Goal: Task Accomplishment & Management: Manage account settings

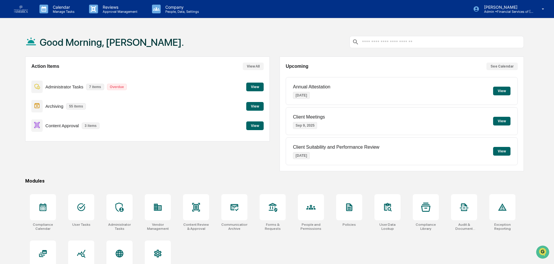
click at [253, 125] on button "View" at bounding box center [254, 126] width 17 height 9
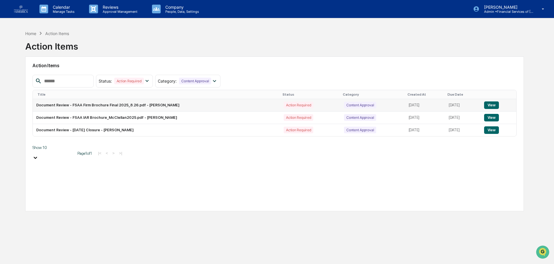
click at [498, 104] on button "View" at bounding box center [491, 106] width 15 height 8
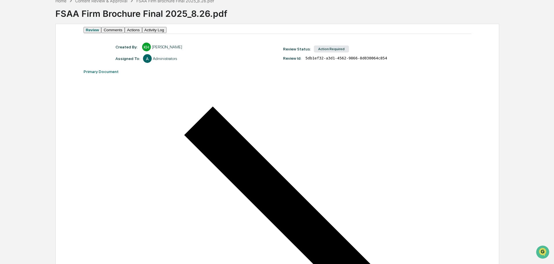
scroll to position [29, 0]
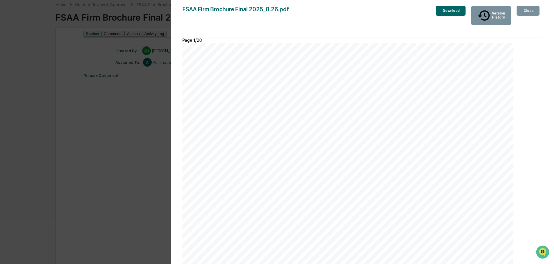
scroll to position [2668, 0]
click at [526, 12] on div "Close" at bounding box center [527, 11] width 11 height 4
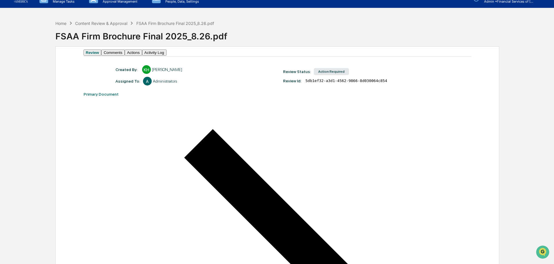
scroll to position [0, 0]
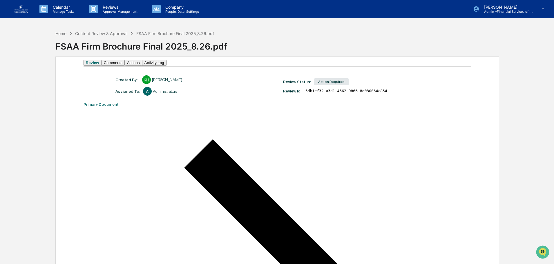
click at [142, 66] on button "Actions" at bounding box center [133, 63] width 17 height 6
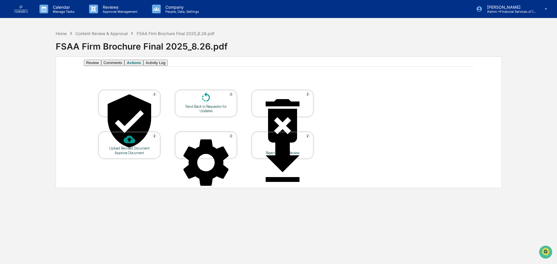
click at [212, 104] on div at bounding box center [206, 98] width 58 height 12
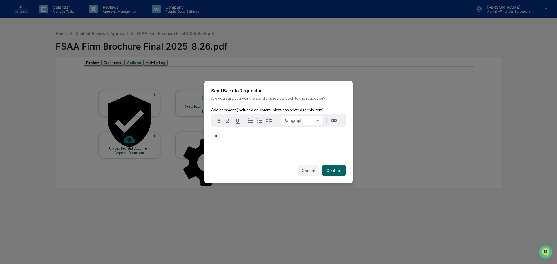
click at [226, 140] on div "*" at bounding box center [278, 141] width 134 height 29
click at [330, 171] on button "Confirm" at bounding box center [334, 171] width 24 height 12
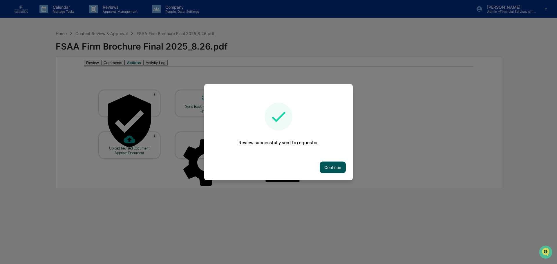
click at [325, 166] on button "Continue" at bounding box center [333, 168] width 26 height 12
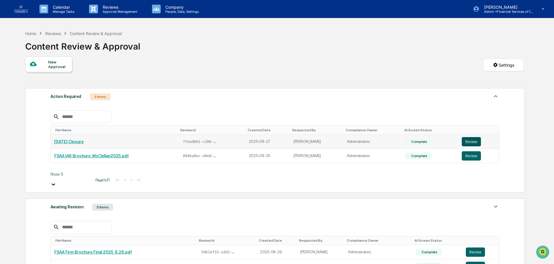
click at [470, 142] on button "Review" at bounding box center [471, 141] width 19 height 9
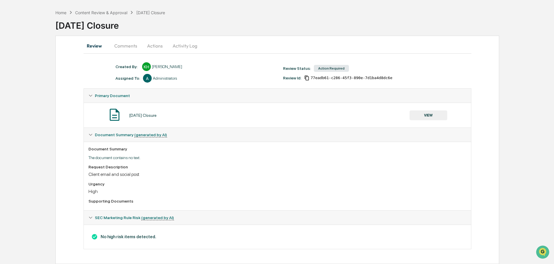
click at [434, 111] on button "VIEW" at bounding box center [429, 116] width 38 height 10
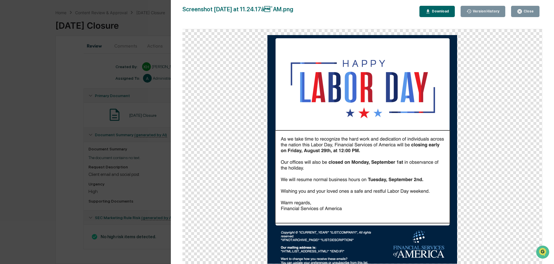
click at [526, 13] on div "Close" at bounding box center [527, 11] width 11 height 4
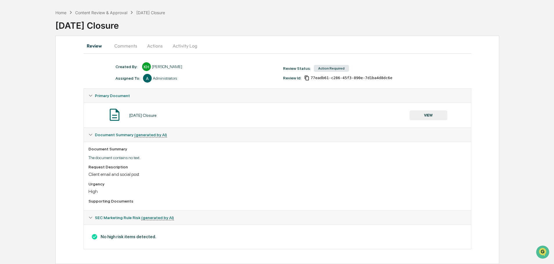
click at [152, 45] on button "Actions" at bounding box center [155, 46] width 26 height 14
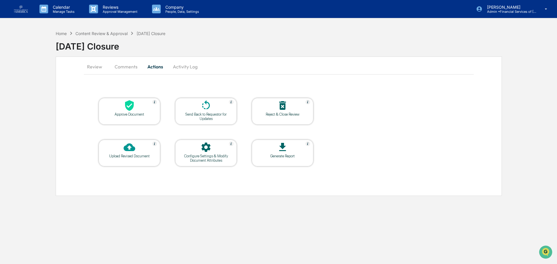
click at [137, 113] on div "Approve Document" at bounding box center [129, 114] width 52 height 4
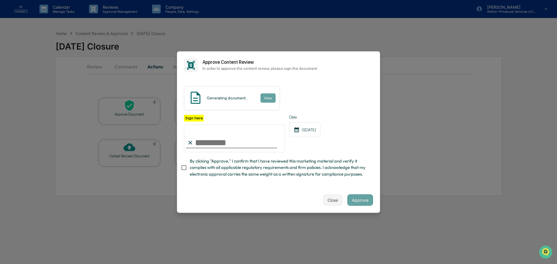
click at [233, 144] on input "Sign here" at bounding box center [234, 138] width 101 height 28
type input "**********"
click at [236, 166] on span "By clicking "Approve," I confirm that I have reviewed this marketing material a…" at bounding box center [279, 167] width 179 height 19
click at [341, 186] on div "**********" at bounding box center [278, 133] width 203 height 108
click at [365, 201] on button "Approve" at bounding box center [360, 200] width 26 height 12
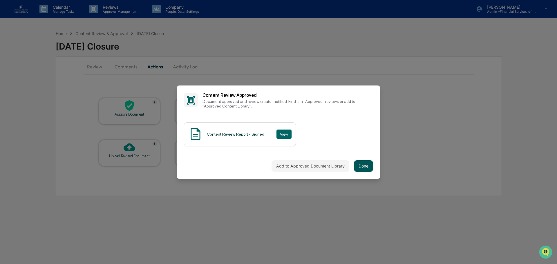
click at [371, 162] on button "Done" at bounding box center [363, 166] width 19 height 12
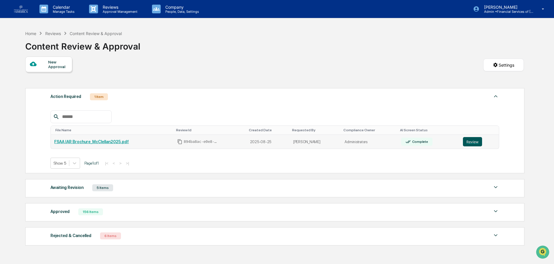
click at [466, 142] on button "Review" at bounding box center [472, 141] width 19 height 9
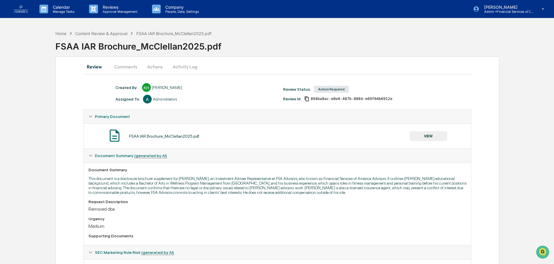
click at [130, 68] on button "Comments" at bounding box center [126, 67] width 32 height 14
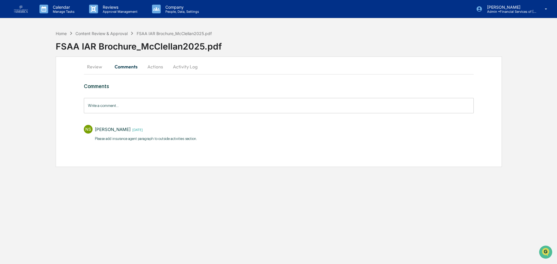
click at [95, 67] on button "Review" at bounding box center [97, 67] width 26 height 14
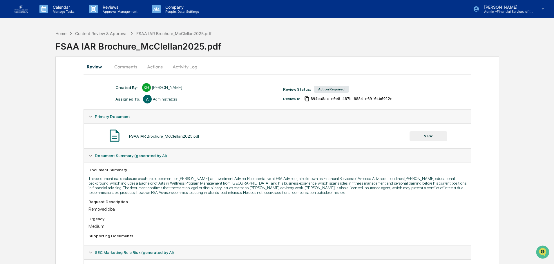
click at [429, 137] on button "VIEW" at bounding box center [429, 136] width 38 height 10
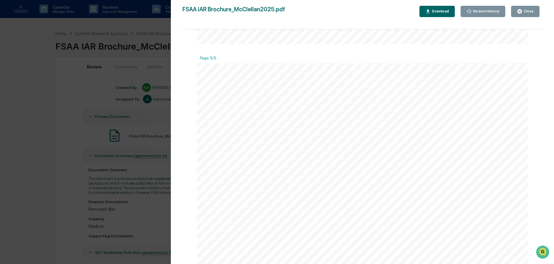
scroll to position [1769, 0]
click at [525, 10] on div "Close" at bounding box center [527, 11] width 11 height 4
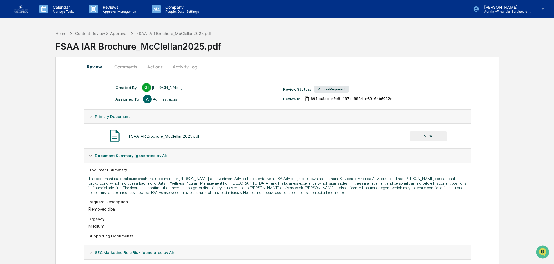
click at [152, 68] on button "Actions" at bounding box center [155, 67] width 26 height 14
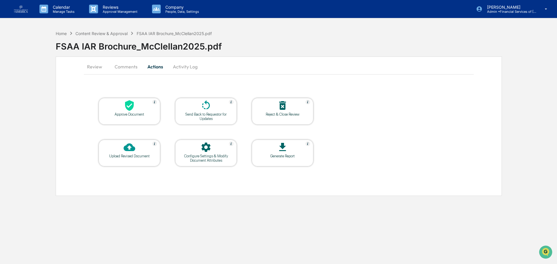
click at [136, 105] on div at bounding box center [129, 106] width 58 height 12
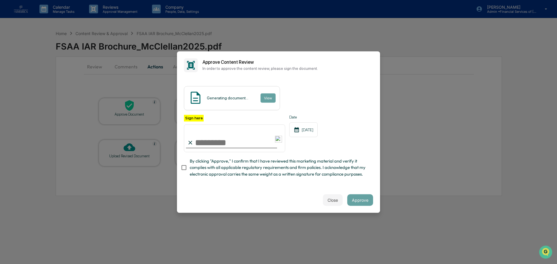
click at [232, 142] on input "Sign here" at bounding box center [234, 138] width 101 height 28
click at [257, 163] on span "By clicking "Approve," I confirm that I have reviewed this marketing material a…" at bounding box center [279, 167] width 179 height 19
click at [225, 146] on input "Sign here" at bounding box center [234, 138] width 101 height 28
type input "**********"
click at [354, 200] on button "Approve" at bounding box center [360, 200] width 26 height 12
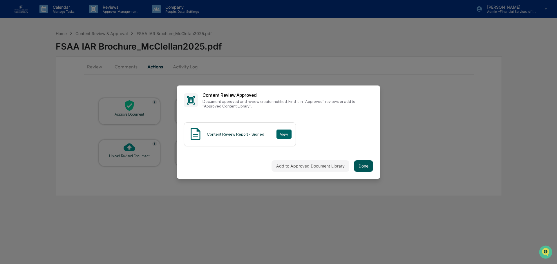
click at [363, 164] on button "Done" at bounding box center [363, 166] width 19 height 12
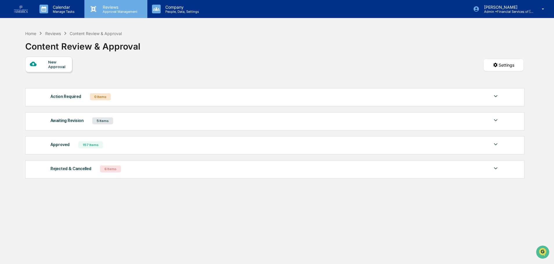
click at [100, 2] on div "Reviews Approval Management" at bounding box center [115, 9] width 63 height 18
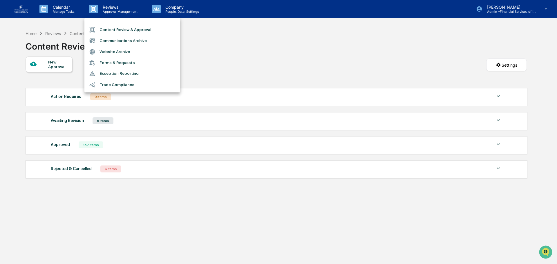
click at [117, 52] on li "Website Archive" at bounding box center [132, 51] width 96 height 11
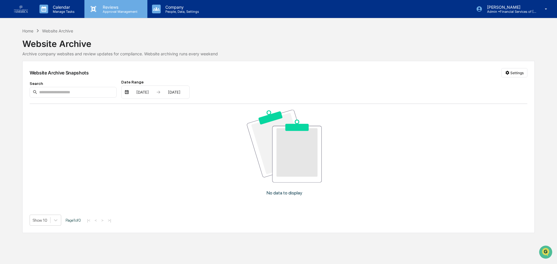
click at [117, 17] on div "Reviews Approval Management" at bounding box center [115, 9] width 63 height 18
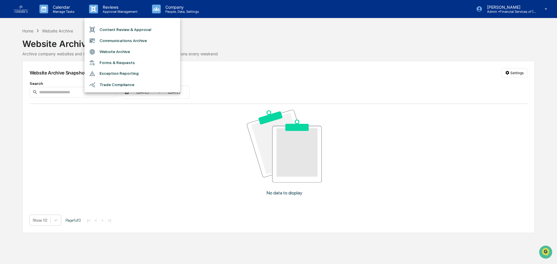
click at [117, 37] on li "Communications Archive" at bounding box center [132, 40] width 96 height 11
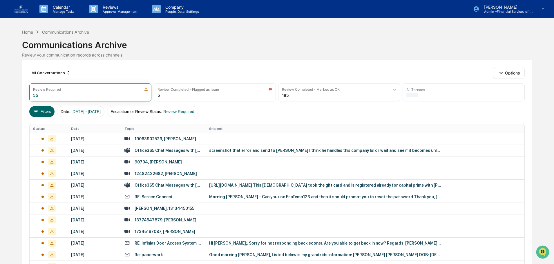
scroll to position [29, 0]
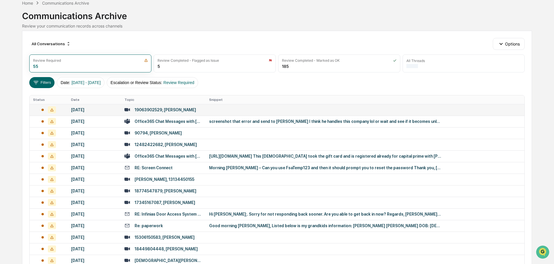
click at [100, 110] on div "[DATE]" at bounding box center [94, 110] width 46 height 5
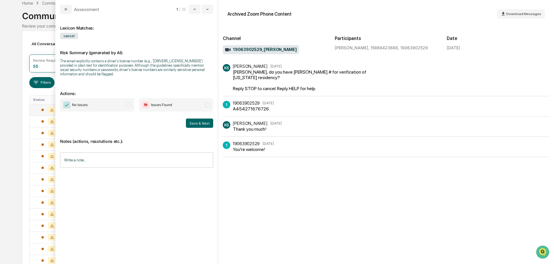
click at [119, 109] on span "No Issues" at bounding box center [97, 104] width 74 height 13
click at [128, 162] on input "Write a note..." at bounding box center [136, 160] width 153 height 15
click at [338, 204] on div "KS [PERSON_NAME] [DATE] [PERSON_NAME], do you have [PERSON_NAME] # for verifica…" at bounding box center [386, 161] width 327 height 195
click at [72, 191] on div "*" at bounding box center [136, 180] width 153 height 29
click at [212, 209] on button "Save" at bounding box center [205, 207] width 15 height 9
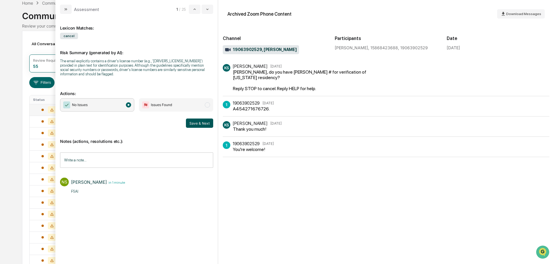
click at [202, 121] on button "Save & Next" at bounding box center [199, 123] width 27 height 9
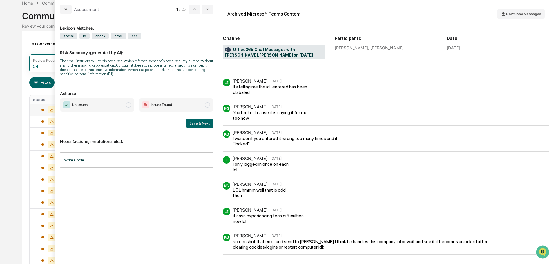
scroll to position [247, 0]
click at [122, 104] on span "No Issues" at bounding box center [97, 104] width 74 height 13
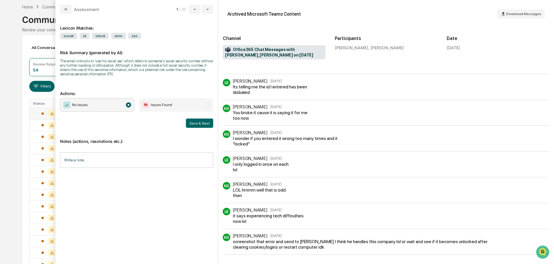
scroll to position [0, 0]
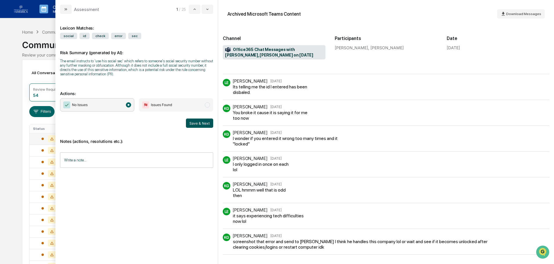
click at [203, 124] on button "Save & Next" at bounding box center [199, 123] width 27 height 9
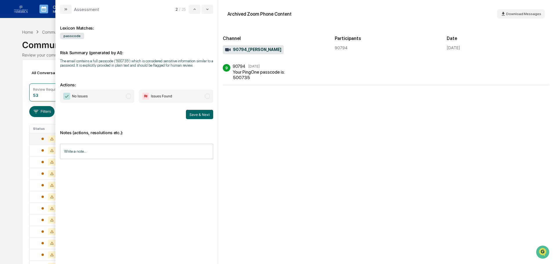
click at [118, 99] on span "No Issues" at bounding box center [97, 96] width 74 height 13
click at [203, 112] on button "Save & Next" at bounding box center [199, 114] width 27 height 9
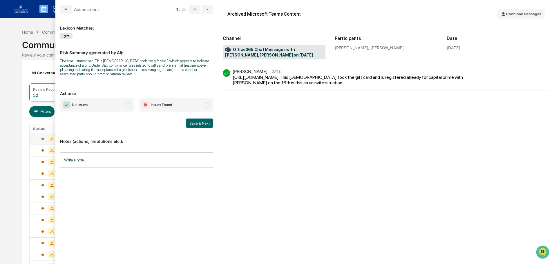
click at [120, 102] on span "No Issues" at bounding box center [97, 104] width 74 height 13
click at [199, 125] on button "Save & Next" at bounding box center [199, 123] width 27 height 9
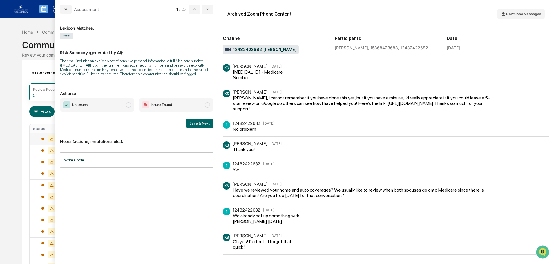
click at [101, 105] on span "No Issues" at bounding box center [97, 104] width 74 height 13
click at [93, 162] on input "Write a note..." at bounding box center [136, 160] width 153 height 15
click at [204, 209] on button "Save" at bounding box center [205, 207] width 15 height 9
click at [197, 124] on button "Save & Next" at bounding box center [199, 123] width 27 height 9
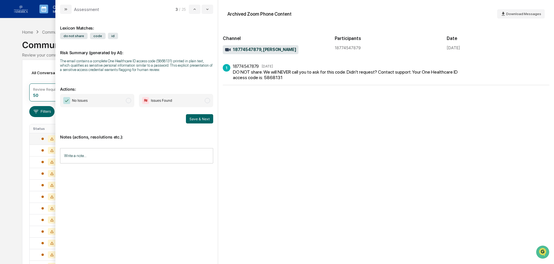
click at [108, 99] on span "No Issues" at bounding box center [97, 100] width 74 height 13
click at [195, 117] on button "Save & Next" at bounding box center [199, 118] width 27 height 9
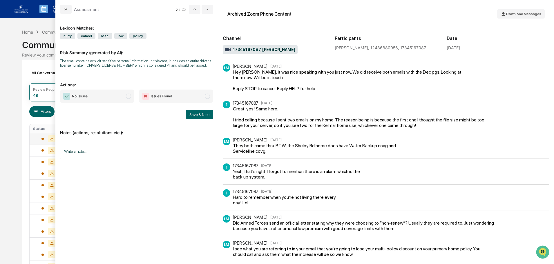
click at [119, 101] on span "No Issues" at bounding box center [97, 96] width 74 height 13
click at [111, 156] on input "Write a note..." at bounding box center [136, 151] width 153 height 15
click at [210, 198] on button "Save" at bounding box center [205, 199] width 15 height 9
click at [195, 115] on button "Save & Next" at bounding box center [199, 114] width 27 height 9
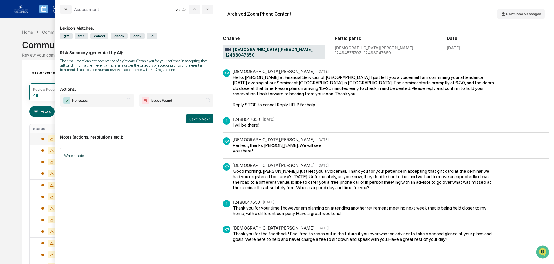
click at [122, 101] on span "No Issues" at bounding box center [97, 100] width 74 height 13
click at [196, 120] on button "Save & Next" at bounding box center [199, 118] width 27 height 9
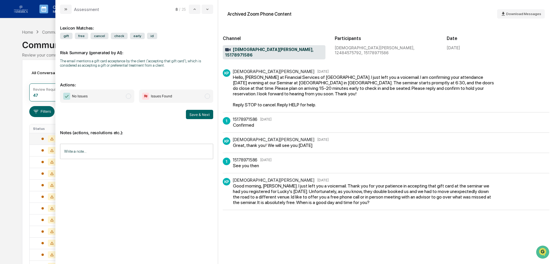
click at [126, 100] on span "No Issues" at bounding box center [97, 96] width 74 height 13
click at [196, 116] on button "Save & Next" at bounding box center [199, 114] width 27 height 9
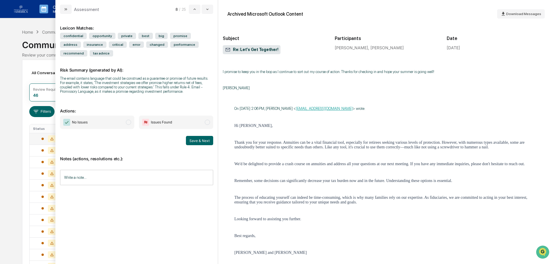
scroll to position [435, 0]
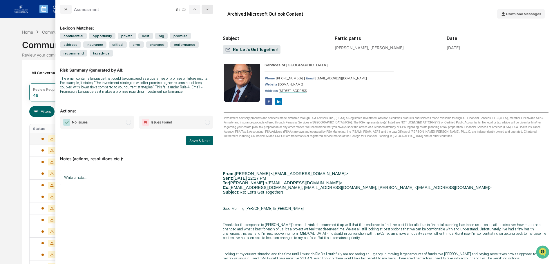
click at [207, 8] on icon "modal" at bounding box center [207, 9] width 5 height 5
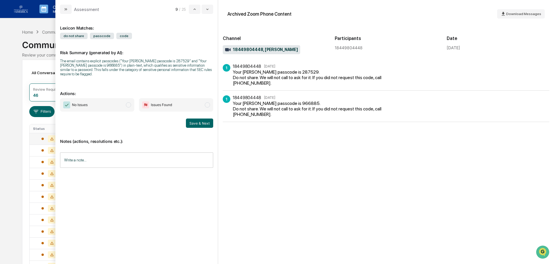
click at [115, 102] on span "No Issues" at bounding box center [97, 104] width 74 height 13
click at [199, 119] on button "Save & Next" at bounding box center [199, 123] width 27 height 9
click at [112, 113] on div "No Issues Issues Found Save & Next" at bounding box center [136, 113] width 153 height 30
click at [126, 104] on span "modal" at bounding box center [128, 104] width 5 height 5
click at [196, 123] on button "Save & Next" at bounding box center [199, 123] width 27 height 9
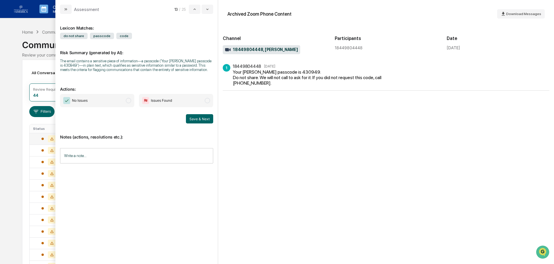
click at [104, 104] on span "No Issues" at bounding box center [97, 100] width 74 height 13
click at [197, 118] on button "Save & Next" at bounding box center [199, 118] width 27 height 9
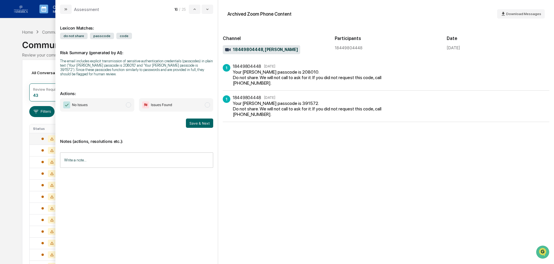
click at [115, 108] on span "No Issues" at bounding box center [97, 104] width 74 height 13
click at [211, 123] on button "Save & Next" at bounding box center [199, 123] width 27 height 9
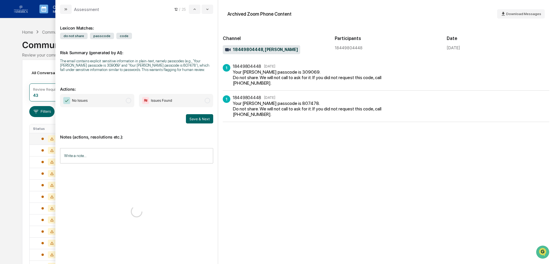
click at [106, 103] on span "No Issues" at bounding box center [97, 100] width 74 height 13
click at [196, 121] on button "Save & Next" at bounding box center [199, 118] width 27 height 9
click at [99, 99] on span "No Issues" at bounding box center [97, 100] width 74 height 13
click at [197, 115] on button "Save & Next" at bounding box center [199, 118] width 27 height 9
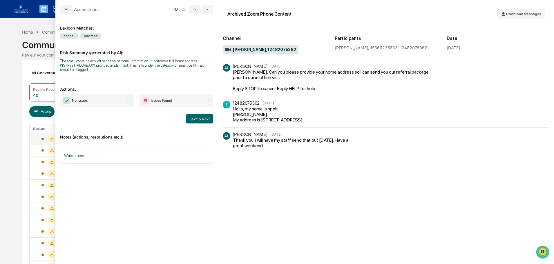
click at [119, 99] on span "No Issues" at bounding box center [97, 100] width 74 height 13
click at [202, 117] on button "Save & Next" at bounding box center [199, 118] width 27 height 9
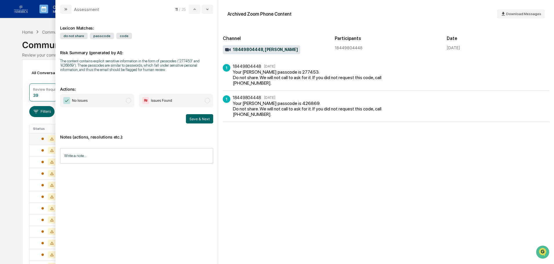
click at [110, 105] on span "No Issues" at bounding box center [97, 100] width 74 height 13
click at [191, 119] on button "Save & Next" at bounding box center [199, 118] width 27 height 9
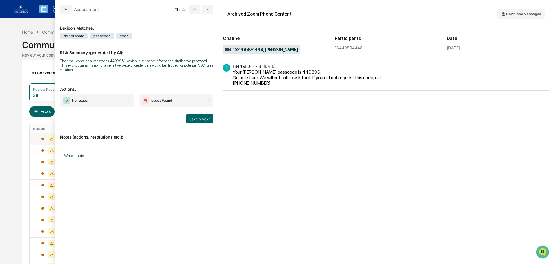
click at [109, 103] on span "No Issues" at bounding box center [97, 100] width 74 height 13
click at [199, 117] on button "Save & Next" at bounding box center [199, 118] width 27 height 9
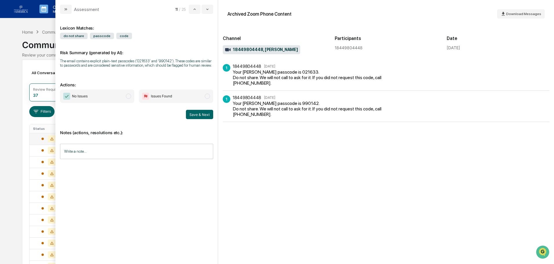
click at [114, 94] on span "No Issues" at bounding box center [97, 96] width 74 height 13
click at [196, 115] on button "Save & Next" at bounding box center [199, 114] width 27 height 9
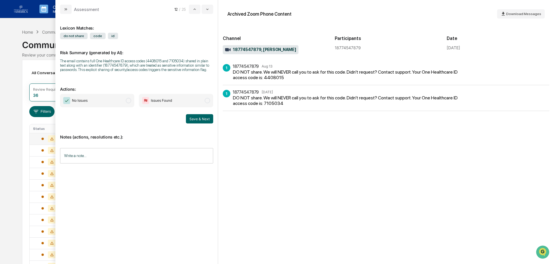
click at [103, 105] on span "No Issues" at bounding box center [97, 100] width 74 height 13
click at [208, 117] on button "Save & Next" at bounding box center [199, 118] width 27 height 9
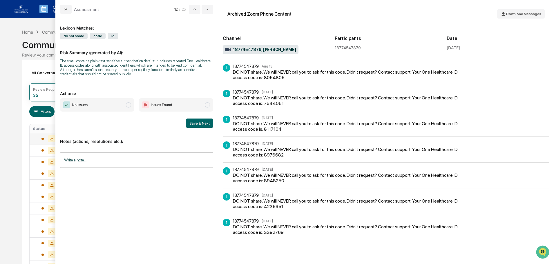
click at [111, 103] on span "No Issues" at bounding box center [97, 104] width 74 height 13
click at [207, 122] on button "Save & Next" at bounding box center [199, 123] width 27 height 9
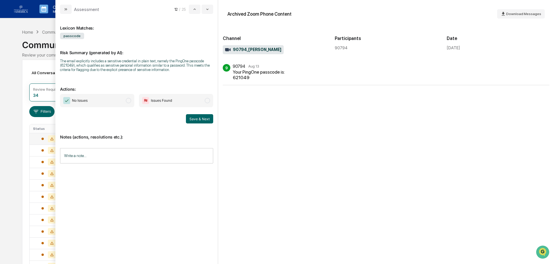
click at [103, 111] on div "No Issues Issues Found Save & Next" at bounding box center [136, 109] width 153 height 30
click at [120, 104] on span "No Issues" at bounding box center [97, 100] width 74 height 13
click at [198, 119] on button "Save & Next" at bounding box center [199, 118] width 27 height 9
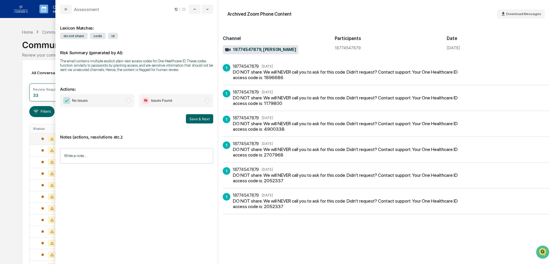
click at [95, 104] on span "No Issues" at bounding box center [97, 100] width 74 height 13
click at [199, 119] on button "Save & Next" at bounding box center [199, 118] width 27 height 9
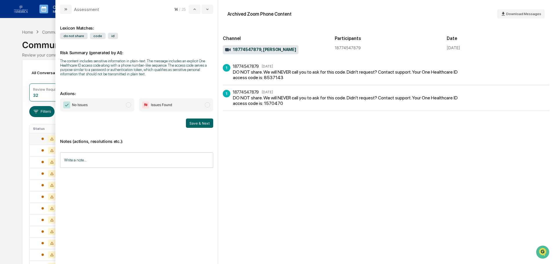
drag, startPoint x: 104, startPoint y: 101, endPoint x: 142, endPoint y: 113, distance: 39.8
click at [106, 105] on span "No Issues" at bounding box center [97, 104] width 74 height 13
click at [199, 125] on button "Save & Next" at bounding box center [199, 123] width 27 height 9
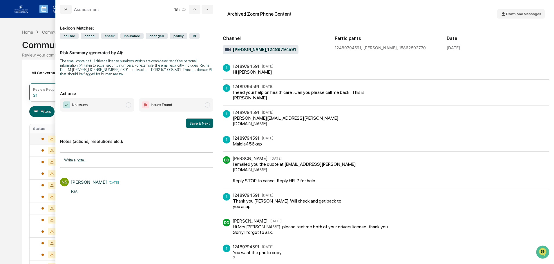
click at [103, 105] on span "No Issues" at bounding box center [97, 104] width 74 height 13
click at [99, 160] on input "Write a note..." at bounding box center [136, 160] width 153 height 15
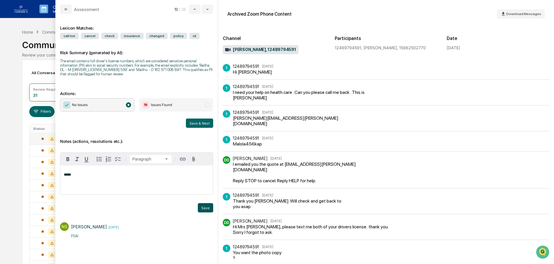
click at [205, 209] on button "Save" at bounding box center [205, 207] width 15 height 9
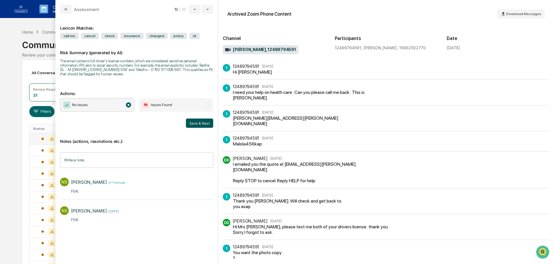
click at [197, 120] on button "Save & Next" at bounding box center [199, 123] width 27 height 9
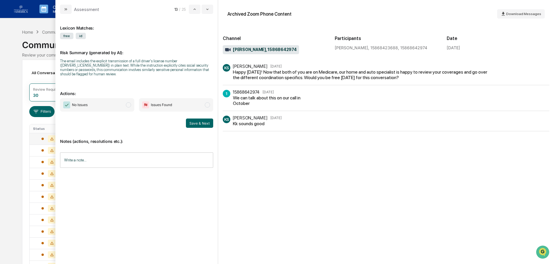
click at [104, 105] on span "No Issues" at bounding box center [97, 104] width 74 height 13
click at [121, 163] on input "Write a note..." at bounding box center [136, 160] width 153 height 15
click at [209, 207] on button "Save" at bounding box center [205, 207] width 15 height 9
click at [201, 123] on button "Save & Next" at bounding box center [199, 123] width 27 height 9
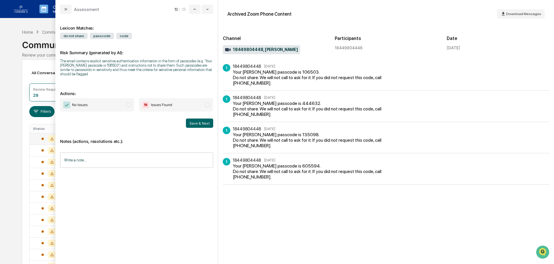
click at [116, 102] on span "No Issues" at bounding box center [97, 104] width 74 height 13
click at [202, 125] on button "Save & Next" at bounding box center [199, 123] width 27 height 9
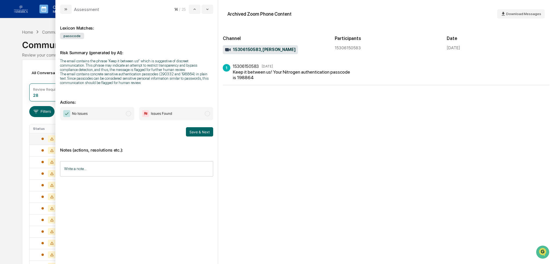
drag, startPoint x: 104, startPoint y: 113, endPoint x: 182, endPoint y: 127, distance: 79.0
click at [104, 113] on span "No Issues" at bounding box center [97, 113] width 74 height 13
click at [198, 133] on button "Save & Next" at bounding box center [199, 131] width 27 height 9
click at [109, 116] on span "No Issues" at bounding box center [97, 113] width 74 height 13
click at [196, 131] on button "Save & Next" at bounding box center [199, 131] width 27 height 9
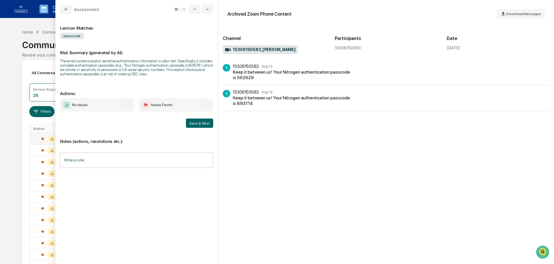
click at [111, 105] on span "No Issues" at bounding box center [97, 104] width 74 height 13
click at [190, 122] on button "Save & Next" at bounding box center [199, 123] width 27 height 9
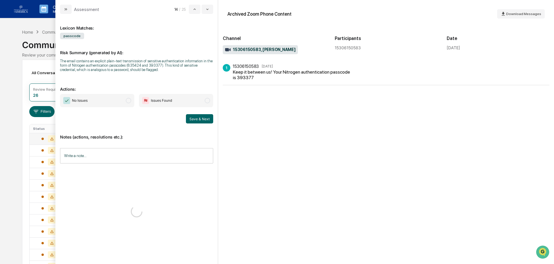
click at [118, 104] on span "No Issues" at bounding box center [97, 100] width 74 height 13
click at [200, 122] on button "Save & Next" at bounding box center [199, 118] width 27 height 9
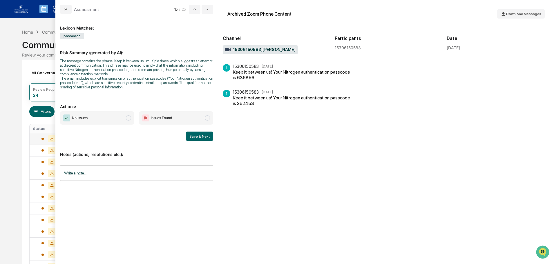
click at [108, 115] on span "No Issues" at bounding box center [97, 117] width 74 height 13
click at [202, 135] on button "Save & Next" at bounding box center [199, 136] width 27 height 9
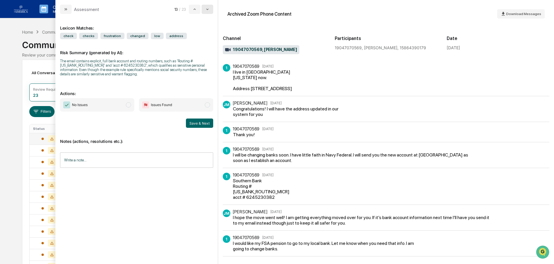
click at [205, 11] on icon "modal" at bounding box center [207, 9] width 5 height 5
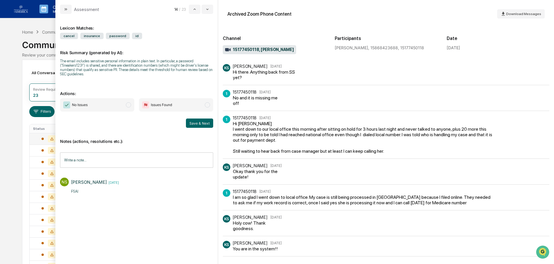
click at [121, 106] on span "No Issues" at bounding box center [97, 104] width 74 height 13
click at [207, 121] on button "Save & Next" at bounding box center [199, 123] width 27 height 9
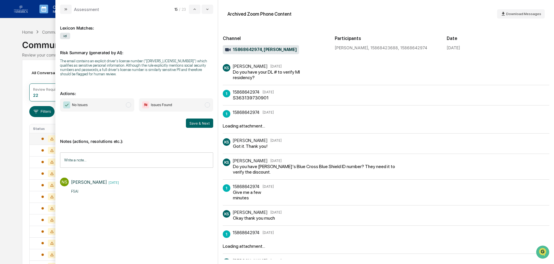
click at [120, 103] on span "No Issues" at bounding box center [97, 104] width 74 height 13
click at [198, 122] on button "Save & Next" at bounding box center [199, 123] width 27 height 9
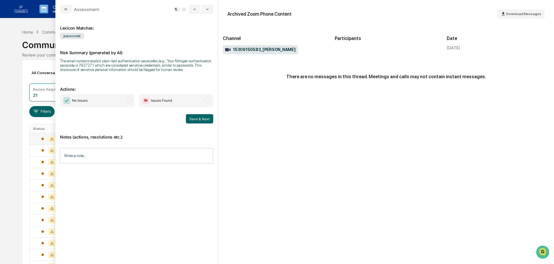
click at [120, 103] on span "No Issues" at bounding box center [97, 100] width 74 height 13
click at [202, 119] on button "Save & Next" at bounding box center [199, 118] width 27 height 9
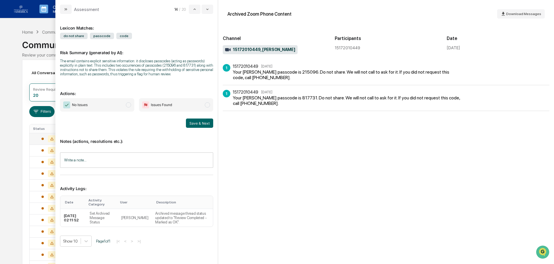
click at [111, 108] on span "No Issues" at bounding box center [97, 104] width 74 height 13
click at [203, 123] on button "Save & Next" at bounding box center [199, 123] width 27 height 9
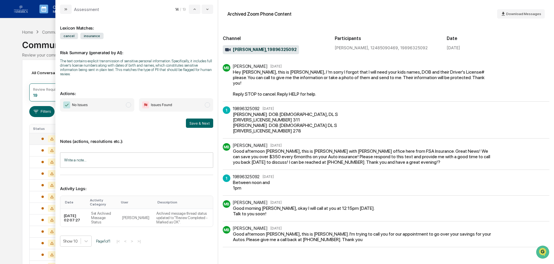
click at [120, 104] on span "No Issues" at bounding box center [97, 104] width 74 height 13
click at [111, 157] on input "Write a note..." at bounding box center [136, 160] width 153 height 15
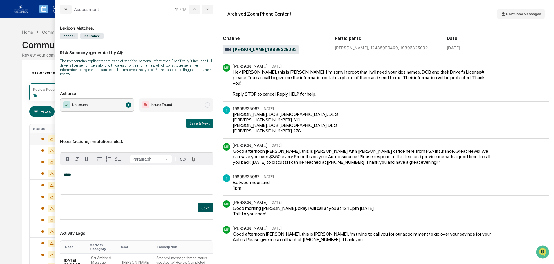
click at [210, 208] on button "Save" at bounding box center [205, 207] width 15 height 9
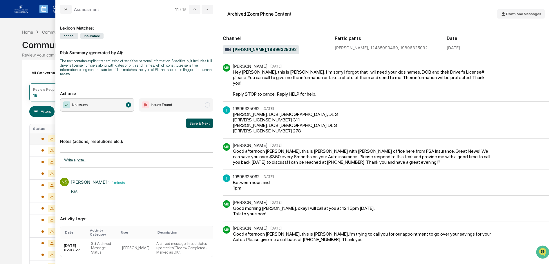
click at [205, 120] on button "Save & Next" at bounding box center [199, 123] width 27 height 9
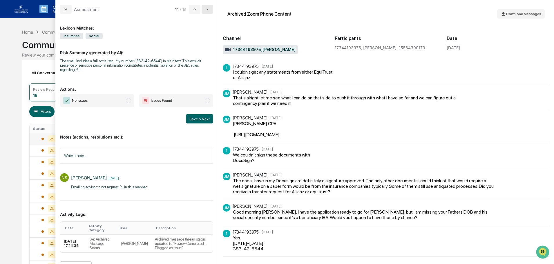
click at [211, 11] on button "modal" at bounding box center [208, 9] width 12 height 9
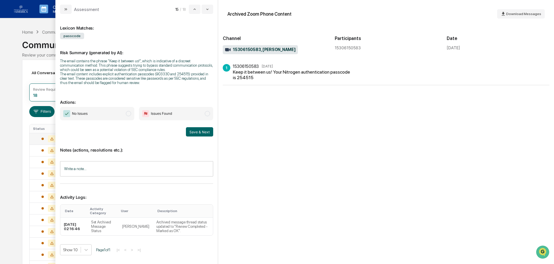
click at [123, 112] on span "No Issues" at bounding box center [97, 113] width 74 height 13
click at [197, 131] on button "Save & Next" at bounding box center [199, 131] width 27 height 9
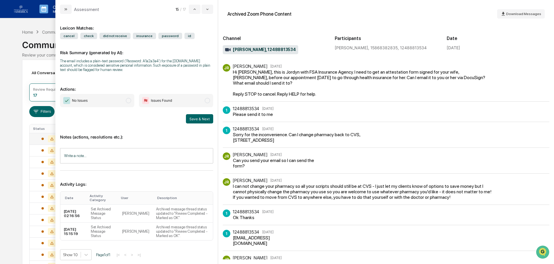
click at [98, 104] on span "No Issues" at bounding box center [97, 100] width 74 height 13
click at [108, 153] on input "Write a note..." at bounding box center [136, 155] width 153 height 15
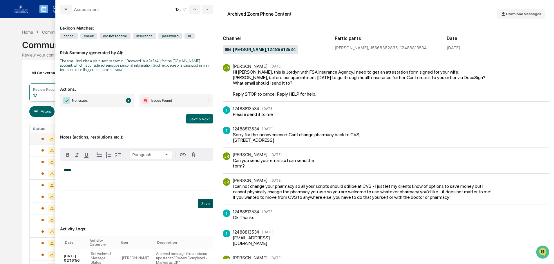
click at [201, 202] on button "Save" at bounding box center [205, 203] width 15 height 9
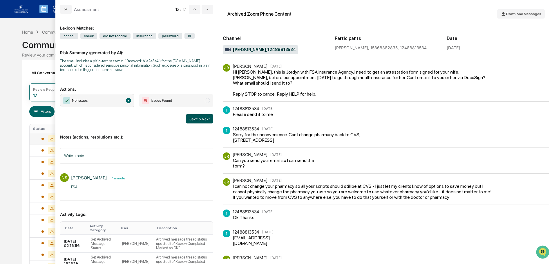
click at [198, 117] on button "Save & Next" at bounding box center [199, 118] width 27 height 9
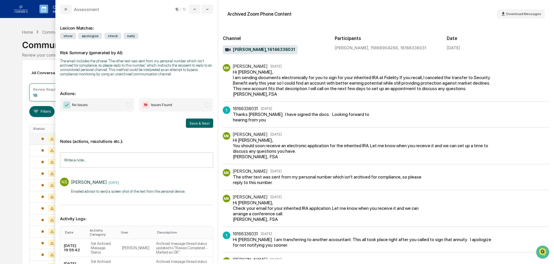
click at [126, 104] on span "modal" at bounding box center [128, 104] width 5 height 5
click at [196, 125] on button "Save & Next" at bounding box center [199, 123] width 27 height 9
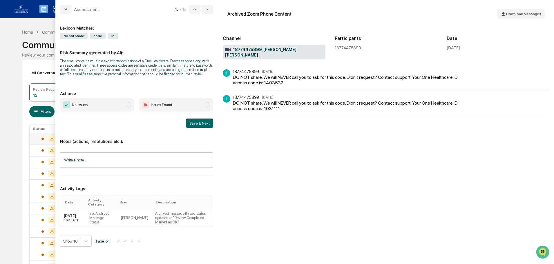
click at [101, 107] on span "No Issues" at bounding box center [97, 104] width 74 height 13
click at [201, 124] on button "Save & Next" at bounding box center [199, 123] width 27 height 9
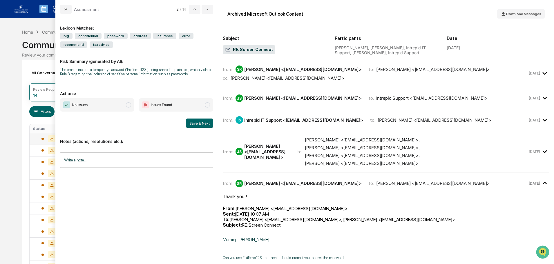
click at [291, 77] on div "[PERSON_NAME] <[EMAIL_ADDRESS][DOMAIN_NAME]>" at bounding box center [288, 78] width 114 height 6
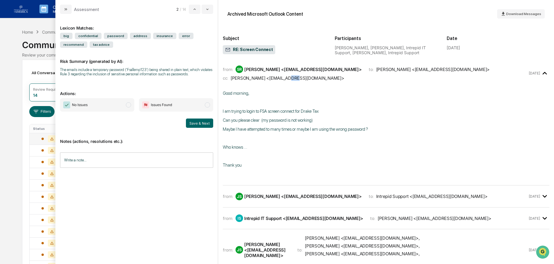
click at [291, 77] on div "[PERSON_NAME] <[EMAIL_ADDRESS][DOMAIN_NAME]>" at bounding box center [288, 78] width 114 height 6
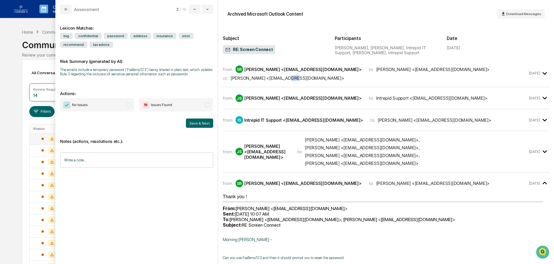
click at [291, 77] on div "[PERSON_NAME] <[EMAIL_ADDRESS][DOMAIN_NAME]>" at bounding box center [288, 78] width 114 height 6
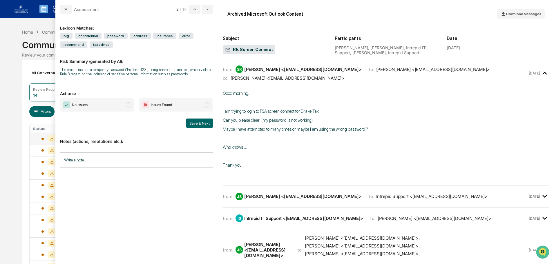
click at [291, 77] on div "[PERSON_NAME] <[EMAIL_ADDRESS][DOMAIN_NAME]>" at bounding box center [288, 78] width 114 height 6
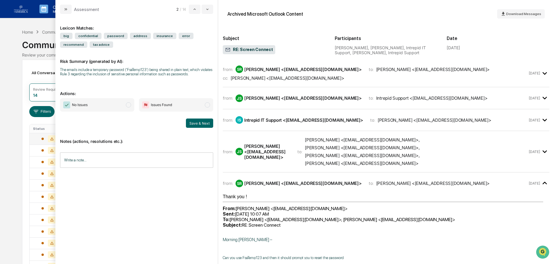
click at [288, 101] on div "JS [PERSON_NAME] <[EMAIL_ADDRESS][DOMAIN_NAME]>" at bounding box center [299, 99] width 126 height 8
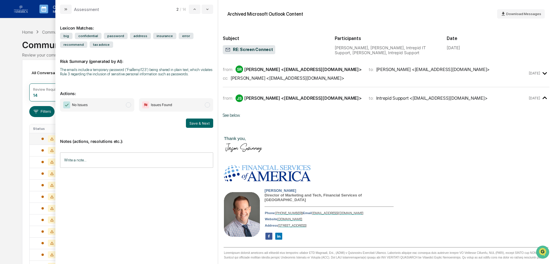
click at [289, 100] on div "[PERSON_NAME] <[EMAIL_ADDRESS][DOMAIN_NAME]>" at bounding box center [302, 98] width 117 height 6
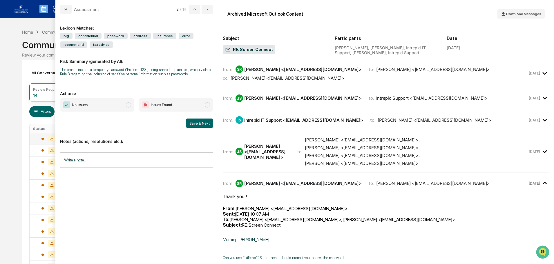
click at [278, 124] on div "from: IS Intrepid IT Support <[EMAIL_ADDRESS][DOMAIN_NAME]> to: [PERSON_NAME] <…" at bounding box center [386, 120] width 327 height 12
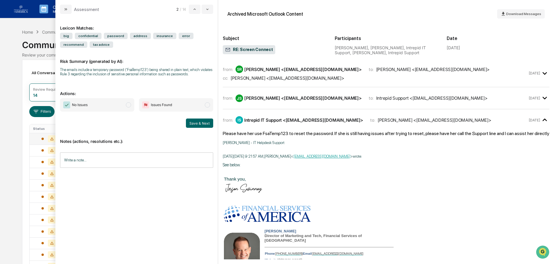
click at [278, 124] on div "from: IS Intrepid IT Support <[EMAIL_ADDRESS][DOMAIN_NAME]> to: [PERSON_NAME] <…" at bounding box center [386, 120] width 327 height 12
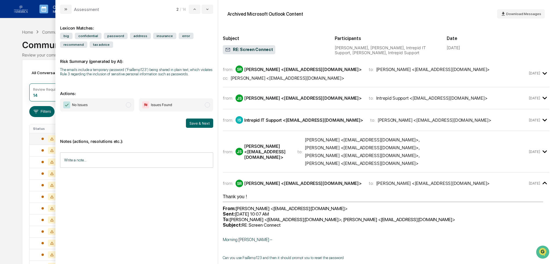
click at [267, 144] on div "[PERSON_NAME] <[EMAIL_ADDRESS][DOMAIN_NAME]>" at bounding box center [267, 152] width 46 height 17
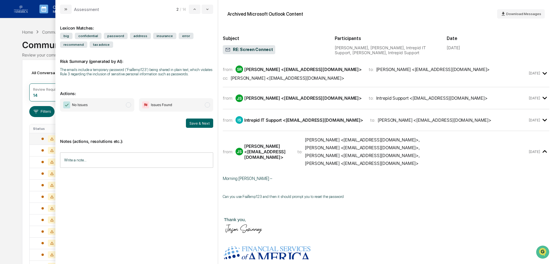
click at [267, 144] on div "[PERSON_NAME] <[EMAIL_ADDRESS][DOMAIN_NAME]>" at bounding box center [267, 152] width 46 height 17
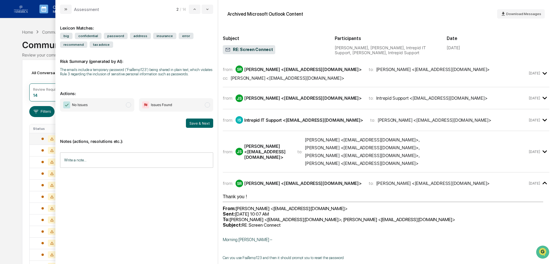
click at [262, 177] on div "from: SR [PERSON_NAME] <[EMAIL_ADDRESS][DOMAIN_NAME]> to: [PERSON_NAME] <[EMAIL…" at bounding box center [386, 183] width 327 height 12
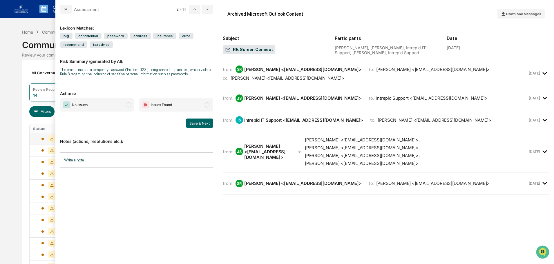
click at [262, 180] on div "SR [PERSON_NAME] <[EMAIL_ADDRESS][DOMAIN_NAME]>" at bounding box center [299, 184] width 126 height 8
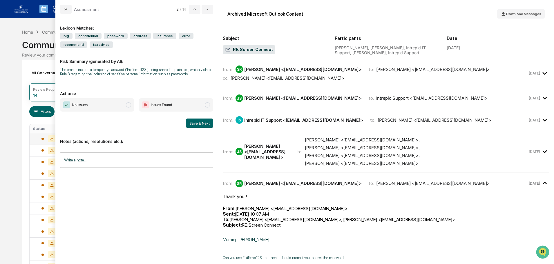
click at [99, 105] on span "No Issues" at bounding box center [97, 104] width 74 height 13
click at [206, 127] on button "Save & Next" at bounding box center [199, 123] width 27 height 9
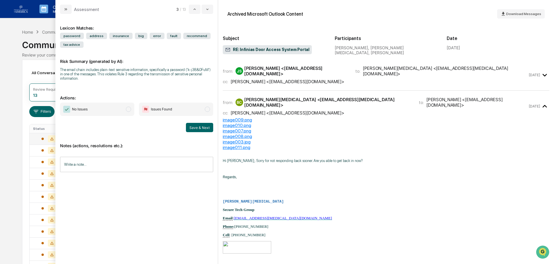
click at [251, 75] on div "from: JS [PERSON_NAME] <[EMAIL_ADDRESS][DOMAIN_NAME]> to: [PERSON_NAME][MEDICAL…" at bounding box center [375, 75] width 305 height 19
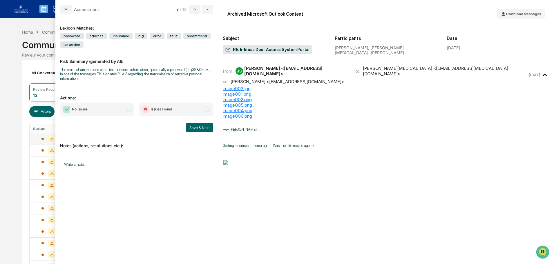
click at [270, 68] on div "[PERSON_NAME] <[EMAIL_ADDRESS][DOMAIN_NAME]>" at bounding box center [296, 71] width 104 height 11
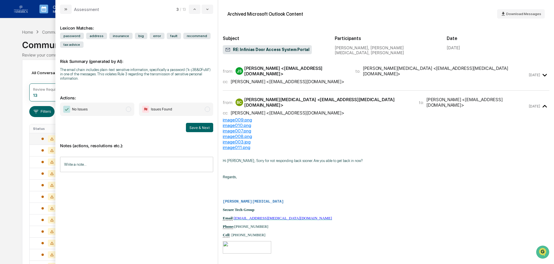
click at [115, 108] on span "No Issues" at bounding box center [97, 109] width 74 height 13
click at [204, 127] on button "Save & Next" at bounding box center [199, 127] width 27 height 9
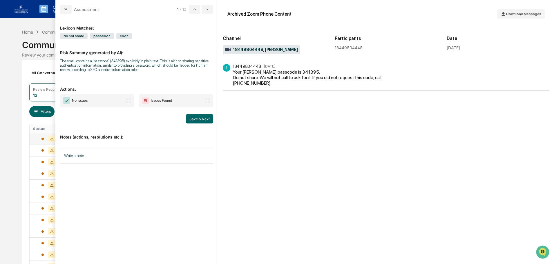
click at [105, 98] on span "No Issues" at bounding box center [97, 100] width 74 height 13
click at [193, 118] on button "Save & Next" at bounding box center [199, 118] width 27 height 9
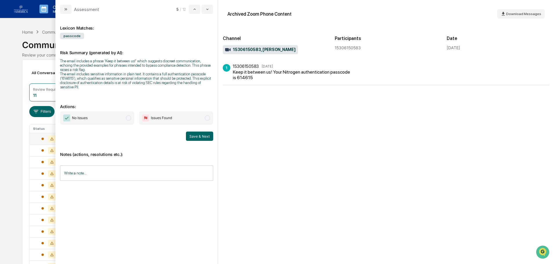
click at [106, 111] on div "Lexicon Matches: passcode Risk Summary (generated by AI): The email includes a …" at bounding box center [136, 137] width 153 height 236
click at [98, 114] on span "No Issues" at bounding box center [97, 117] width 74 height 13
click at [196, 136] on button "Save & Next" at bounding box center [199, 136] width 27 height 9
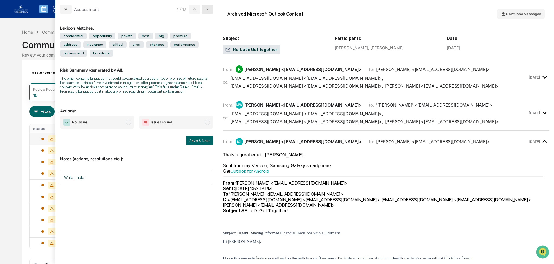
click at [207, 9] on icon "modal" at bounding box center [207, 9] width 2 height 1
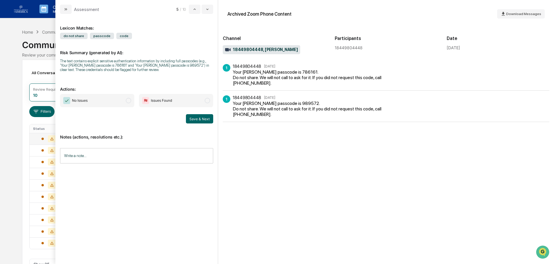
click at [122, 106] on span "No Issues" at bounding box center [97, 100] width 74 height 13
click at [208, 117] on button "Save & Next" at bounding box center [199, 118] width 27 height 9
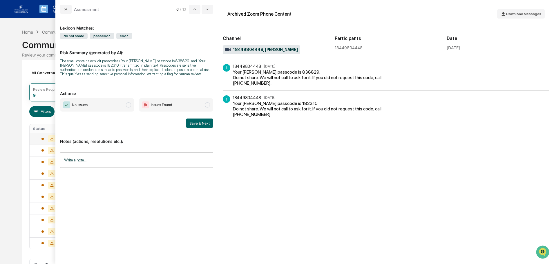
click at [126, 108] on span "No Issues" at bounding box center [97, 104] width 74 height 13
click at [201, 124] on button "Save & Next" at bounding box center [199, 123] width 27 height 9
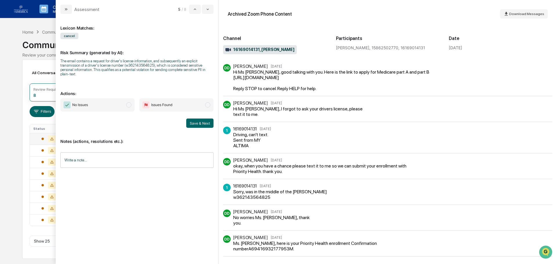
click at [106, 105] on span "No Issues" at bounding box center [97, 104] width 74 height 13
click at [95, 158] on input "Write a note..." at bounding box center [136, 160] width 153 height 15
click at [204, 210] on button "Save" at bounding box center [205, 207] width 15 height 9
click at [198, 124] on button "Save & Next" at bounding box center [199, 123] width 27 height 9
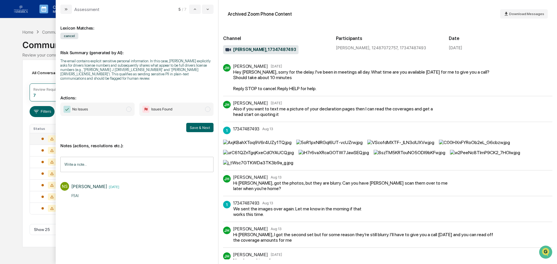
click at [111, 103] on span "No Issues" at bounding box center [97, 109] width 74 height 13
click at [198, 123] on button "Save & Next" at bounding box center [199, 127] width 27 height 9
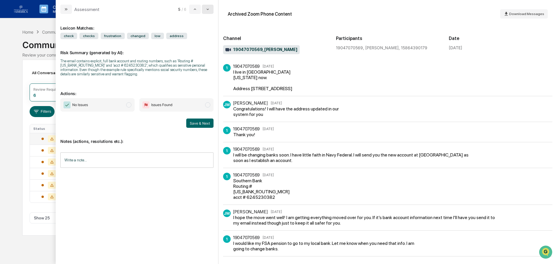
click at [208, 7] on icon "modal" at bounding box center [207, 9] width 5 height 5
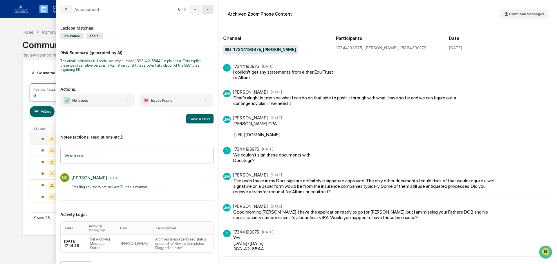
click at [208, 7] on icon "modal" at bounding box center [207, 9] width 5 height 5
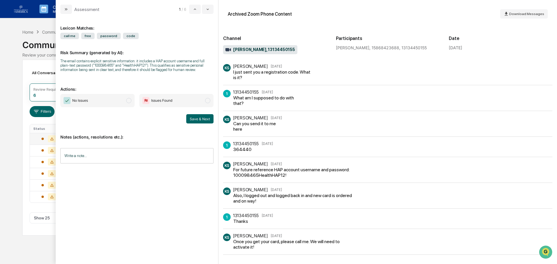
click at [99, 101] on span "No Issues" at bounding box center [97, 100] width 74 height 13
click at [109, 155] on input "Write a note..." at bounding box center [136, 155] width 153 height 15
click at [211, 204] on button "Save" at bounding box center [205, 203] width 15 height 9
click at [200, 121] on button "Save & Next" at bounding box center [199, 118] width 27 height 9
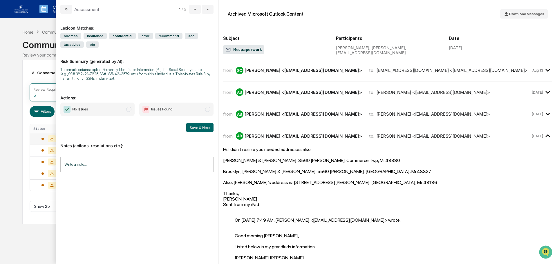
click at [18, 69] on div "Calendar Manage Tasks Reviews Approval Management Company People, Data, Setting…" at bounding box center [278, 132] width 557 height 264
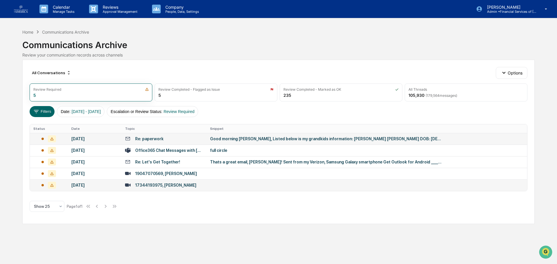
click at [82, 184] on div "[DATE]" at bounding box center [94, 185] width 47 height 5
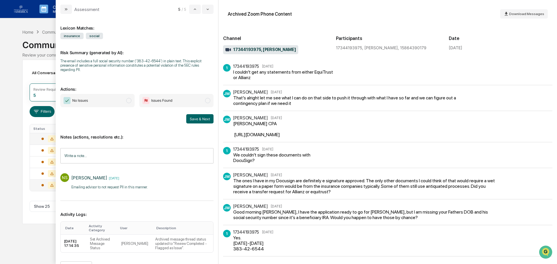
click at [182, 102] on span "Issues Found" at bounding box center [176, 100] width 74 height 13
click at [203, 118] on button "Save & Next" at bounding box center [199, 118] width 27 height 9
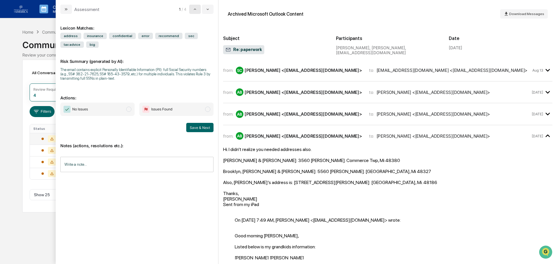
click at [193, 9] on icon "modal" at bounding box center [195, 9] width 5 height 5
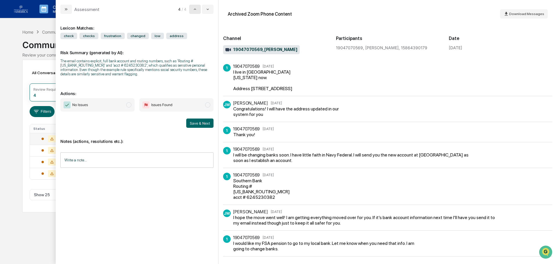
click at [193, 8] on icon "modal" at bounding box center [195, 9] width 5 height 5
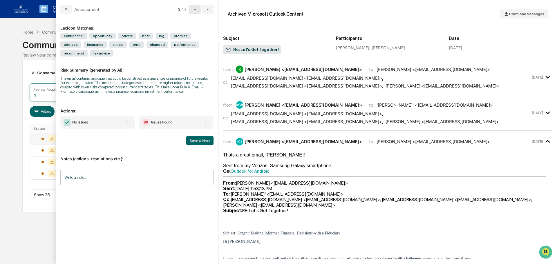
click at [193, 8] on icon "modal" at bounding box center [195, 9] width 5 height 5
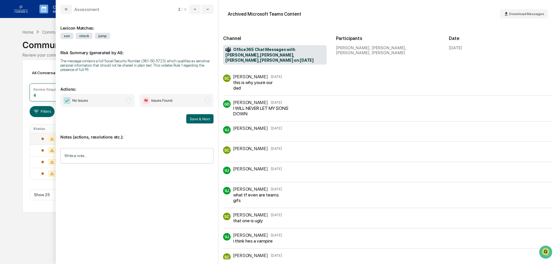
click at [21, 90] on div "Calendar Manage Tasks Reviews Approval Management Company People, Data, Setting…" at bounding box center [278, 132] width 557 height 264
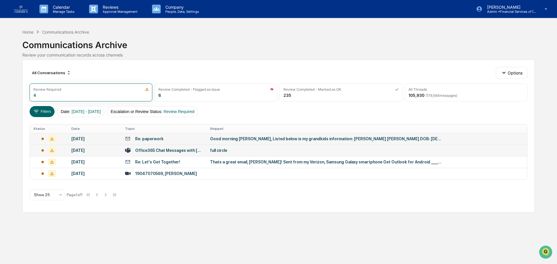
click at [186, 149] on div "Office365 Chat Messages with [PERSON_NAME], [PERSON_NAME], [PERSON_NAME], [PERS…" at bounding box center [169, 150] width 68 height 5
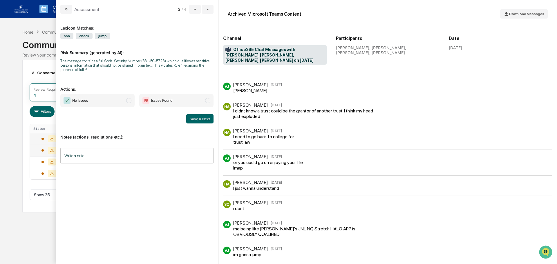
scroll to position [841, 0]
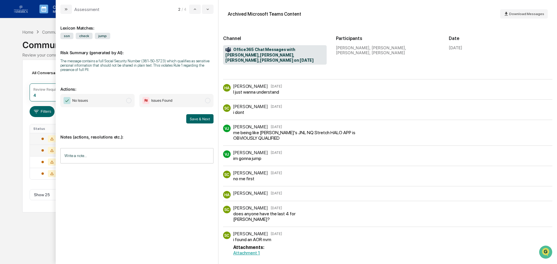
click at [120, 102] on span "No Issues" at bounding box center [97, 100] width 74 height 13
click at [118, 160] on input "Write a note..." at bounding box center [136, 155] width 153 height 15
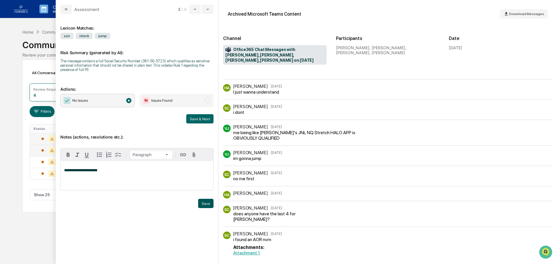
click at [207, 203] on button "Save" at bounding box center [205, 203] width 15 height 9
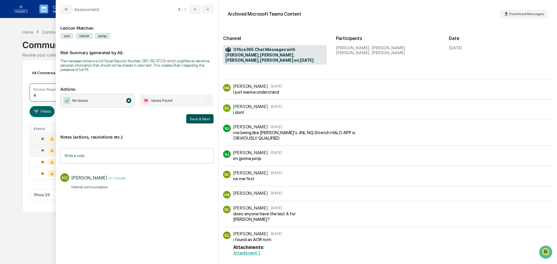
click at [202, 121] on button "Save & Next" at bounding box center [199, 118] width 27 height 9
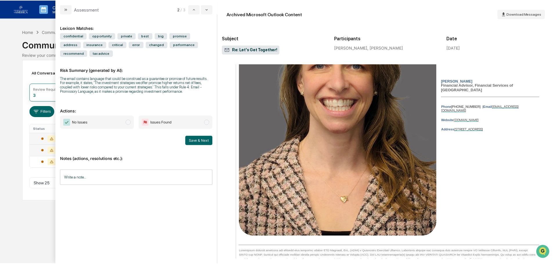
scroll to position [1508, 0]
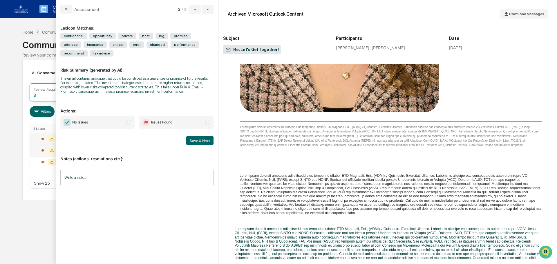
drag, startPoint x: 15, startPoint y: 44, endPoint x: 64, endPoint y: 27, distance: 51.8
click at [15, 44] on div "Calendar Manage Tasks Reviews Approval Management Company People, Data, Setting…" at bounding box center [278, 132] width 557 height 264
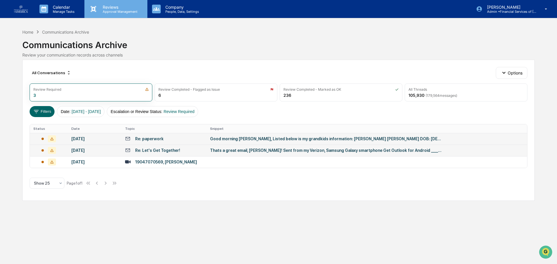
click at [107, 11] on p "Approval Management" at bounding box center [119, 12] width 42 height 4
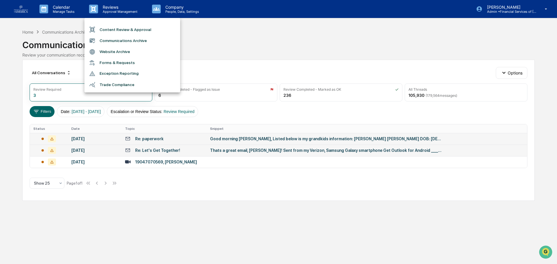
click at [116, 30] on li "Content Review & Approval" at bounding box center [132, 29] width 96 height 11
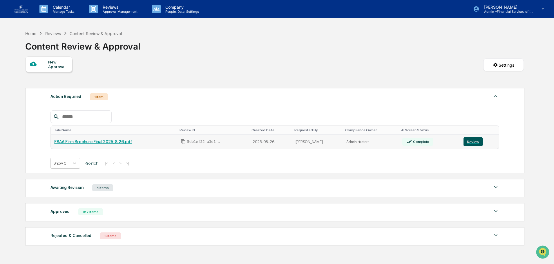
click at [467, 142] on button "Review" at bounding box center [472, 141] width 19 height 9
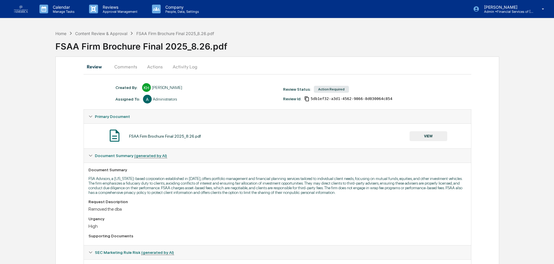
click at [429, 135] on button "VIEW" at bounding box center [429, 136] width 38 height 10
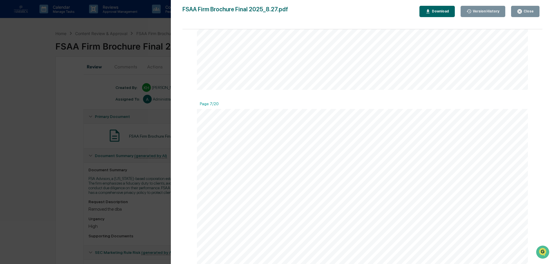
scroll to position [2581, 0]
click at [526, 15] on button "Close" at bounding box center [525, 11] width 28 height 11
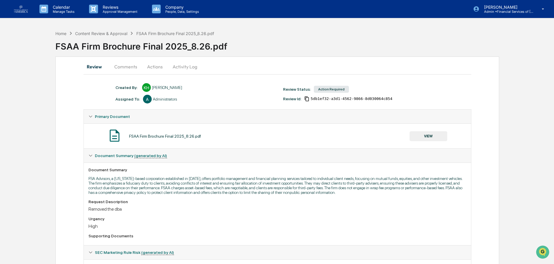
click at [155, 65] on button "Actions" at bounding box center [155, 67] width 26 height 14
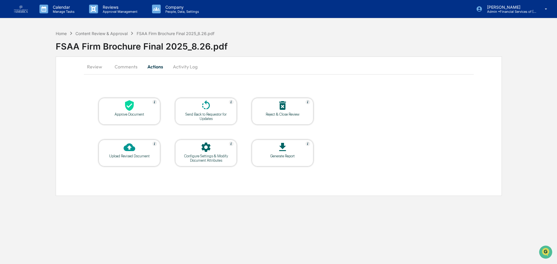
click at [136, 109] on div at bounding box center [129, 106] width 58 height 12
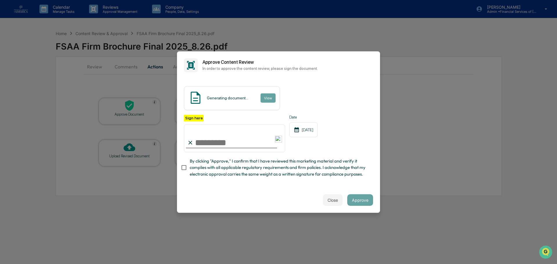
click at [233, 148] on input "Sign here" at bounding box center [234, 138] width 101 height 28
click at [213, 144] on input "Sign here" at bounding box center [234, 138] width 101 height 28
type input "**********"
click at [233, 167] on span "By clicking "Approve," I confirm that I have reviewed this marketing material a…" at bounding box center [279, 167] width 179 height 19
click at [354, 198] on button "Approve" at bounding box center [360, 200] width 26 height 12
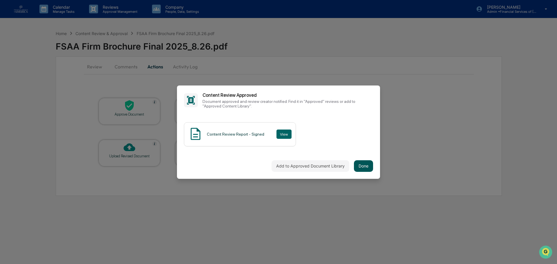
click at [364, 167] on button "Done" at bounding box center [363, 166] width 19 height 12
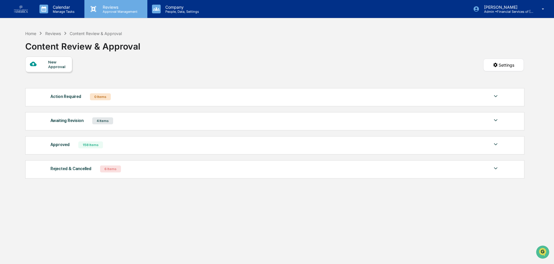
click at [104, 9] on p "Reviews" at bounding box center [119, 7] width 42 height 5
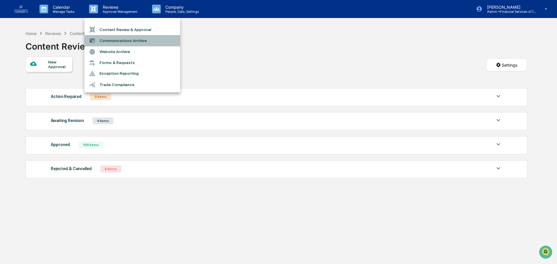
click at [120, 43] on li "Communications Archive" at bounding box center [132, 40] width 96 height 11
